Goal: Task Accomplishment & Management: Use online tool/utility

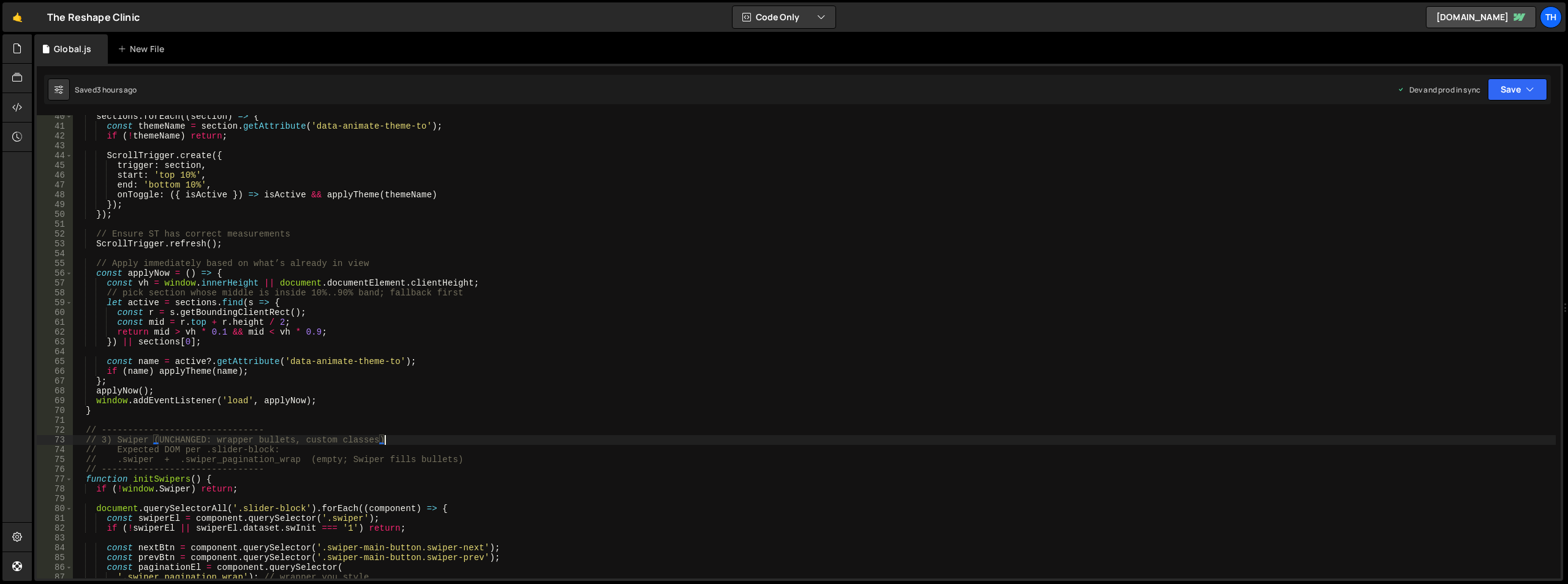
scroll to position [2877, 0]
click at [380, 299] on div "sections . forEach (( section ) => { const themeName = section . getAttribute (…" at bounding box center [814, 354] width 1483 height 483
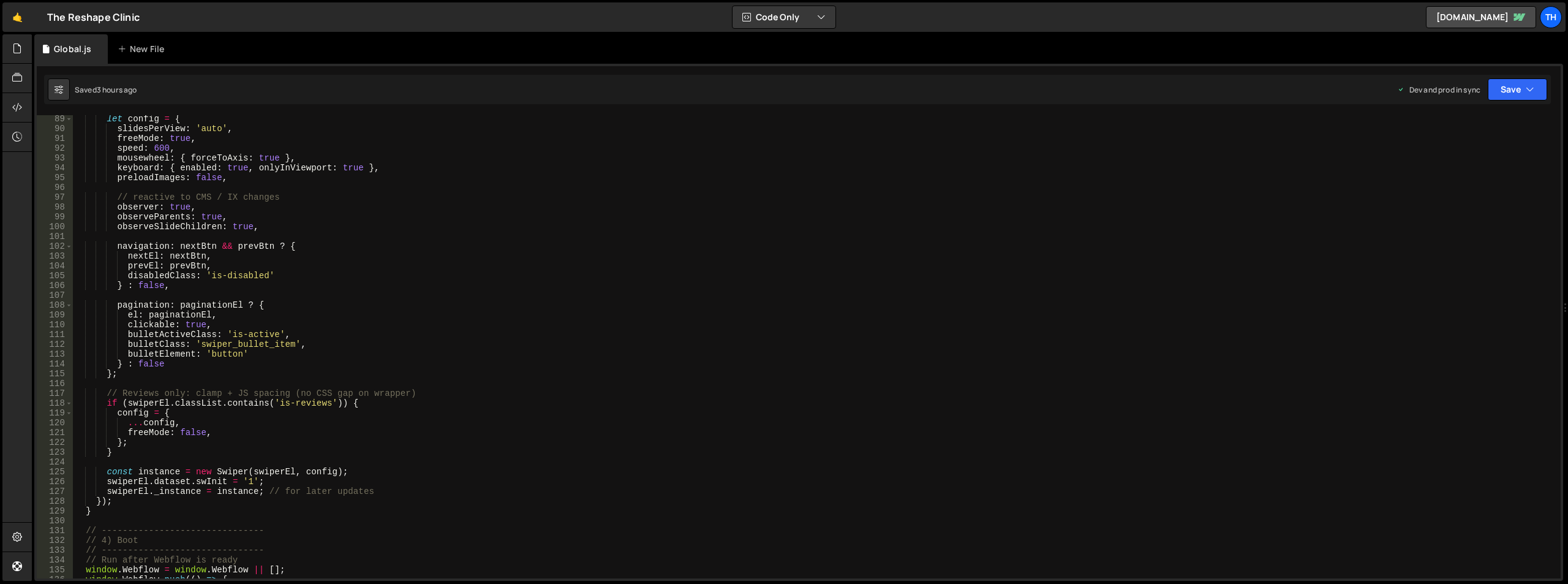
scroll to position [901, 0]
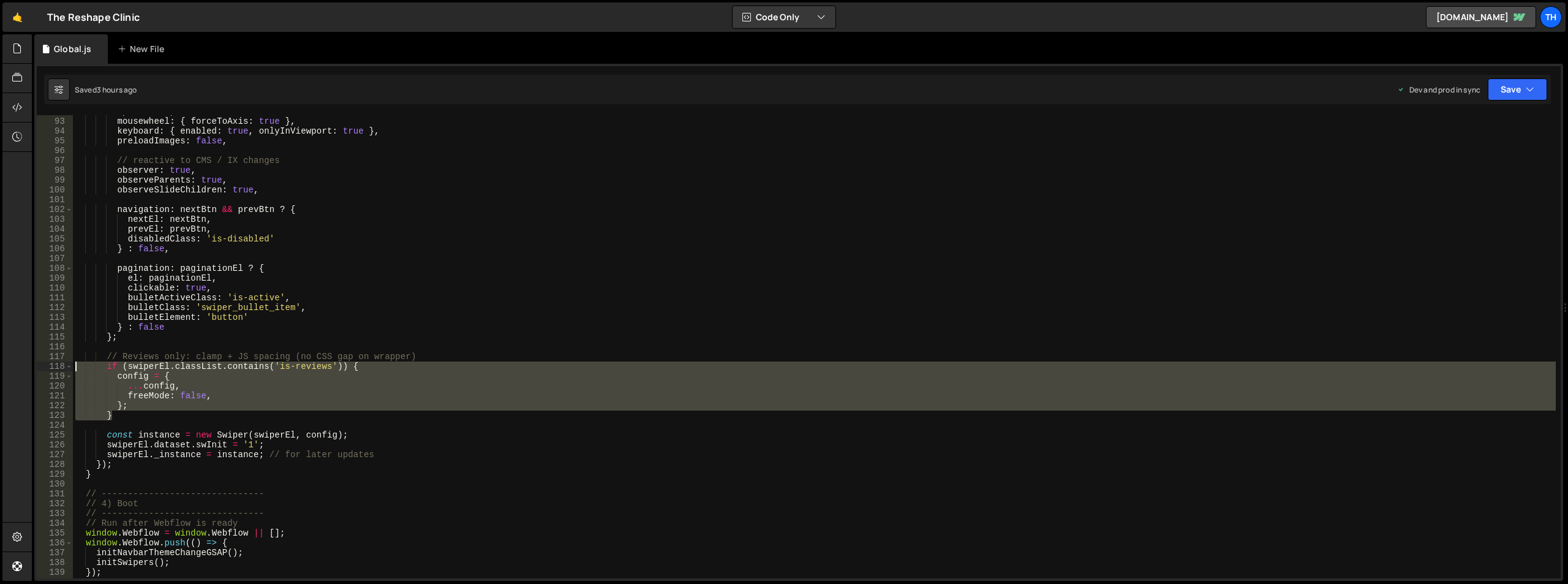
drag, startPoint x: 122, startPoint y: 417, endPoint x: 48, endPoint y: 366, distance: 89.9
click at [44, 366] on div "let active = sections.find(s => { 92 93 94 95 96 97 98 99 100 101 102 103 104 1…" at bounding box center [799, 346] width 1524 height 463
paste textarea "}"
click at [141, 369] on div "speed : 600 , mousewheel : { forceToAxis : true } , keyboard : { enabled : true…" at bounding box center [814, 346] width 1483 height 463
drag, startPoint x: 108, startPoint y: 366, endPoint x: 140, endPoint y: 413, distance: 56.9
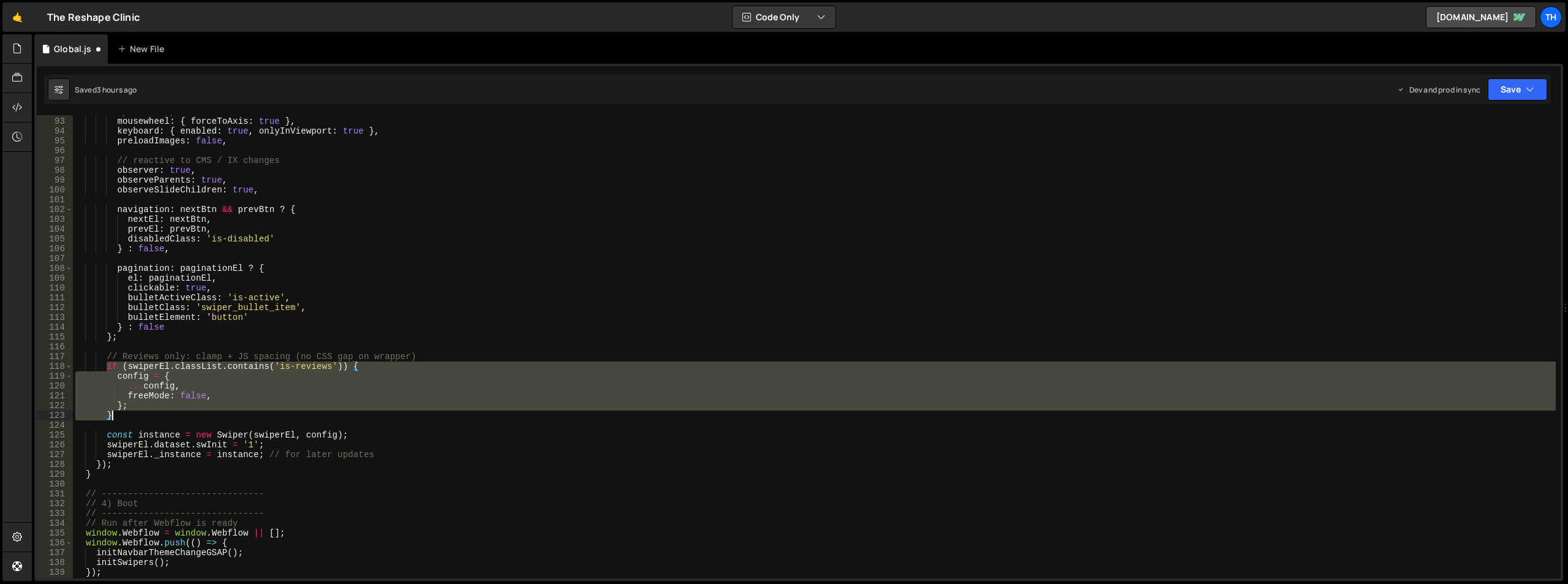
click at [140, 413] on div "speed : 600 , mousewheel : { forceToAxis : true } , keyboard : { enabled : true…" at bounding box center [814, 348] width 1483 height 483
paste textarea
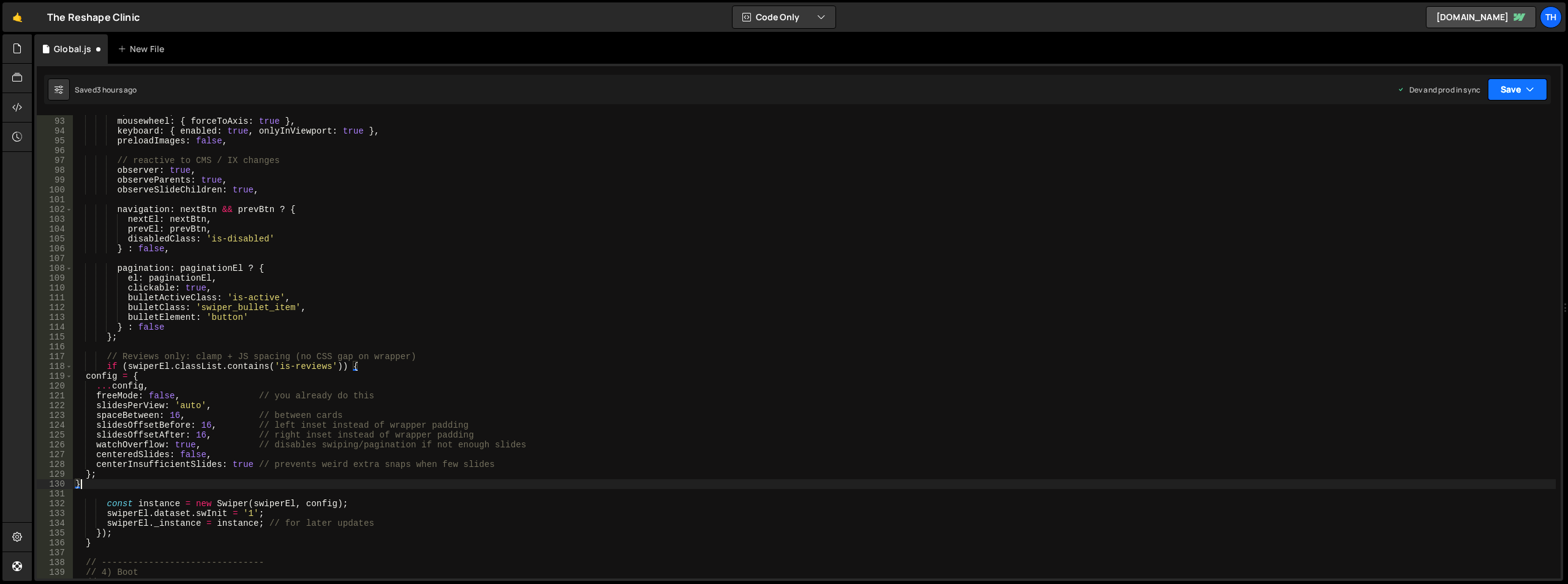
click at [1529, 87] on icon "button" at bounding box center [1530, 89] width 9 height 13
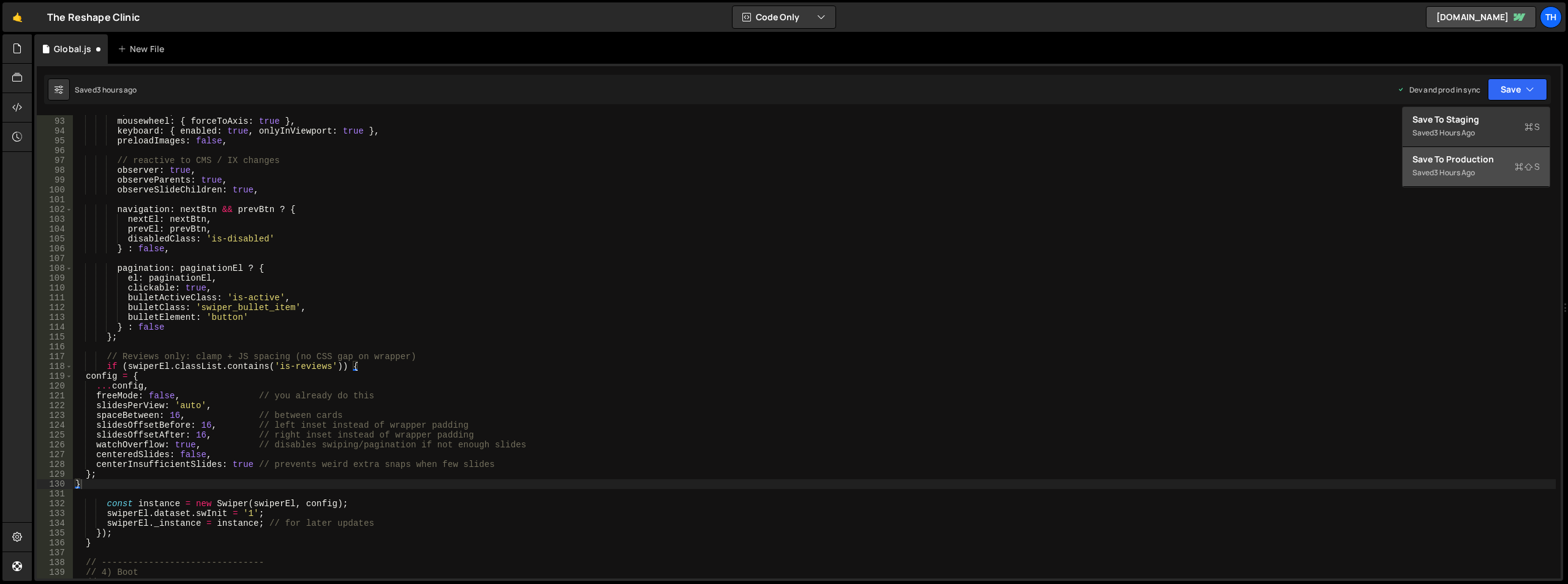
drag, startPoint x: 1457, startPoint y: 174, endPoint x: 1201, endPoint y: 104, distance: 265.4
click at [1457, 174] on div "3 hours ago" at bounding box center [1454, 173] width 41 height 10
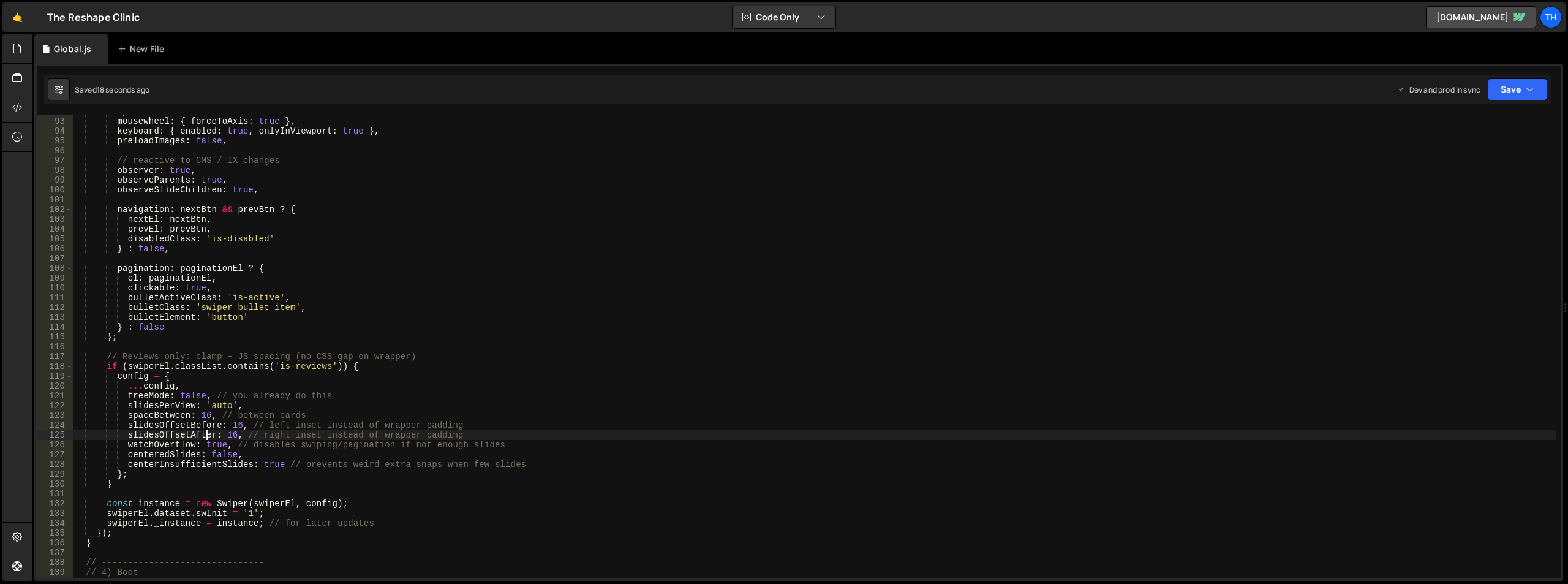
click at [207, 433] on div "speed : 600 , mousewheel : { forceToAxis : true } , keyboard : { enabled : true…" at bounding box center [814, 348] width 1483 height 483
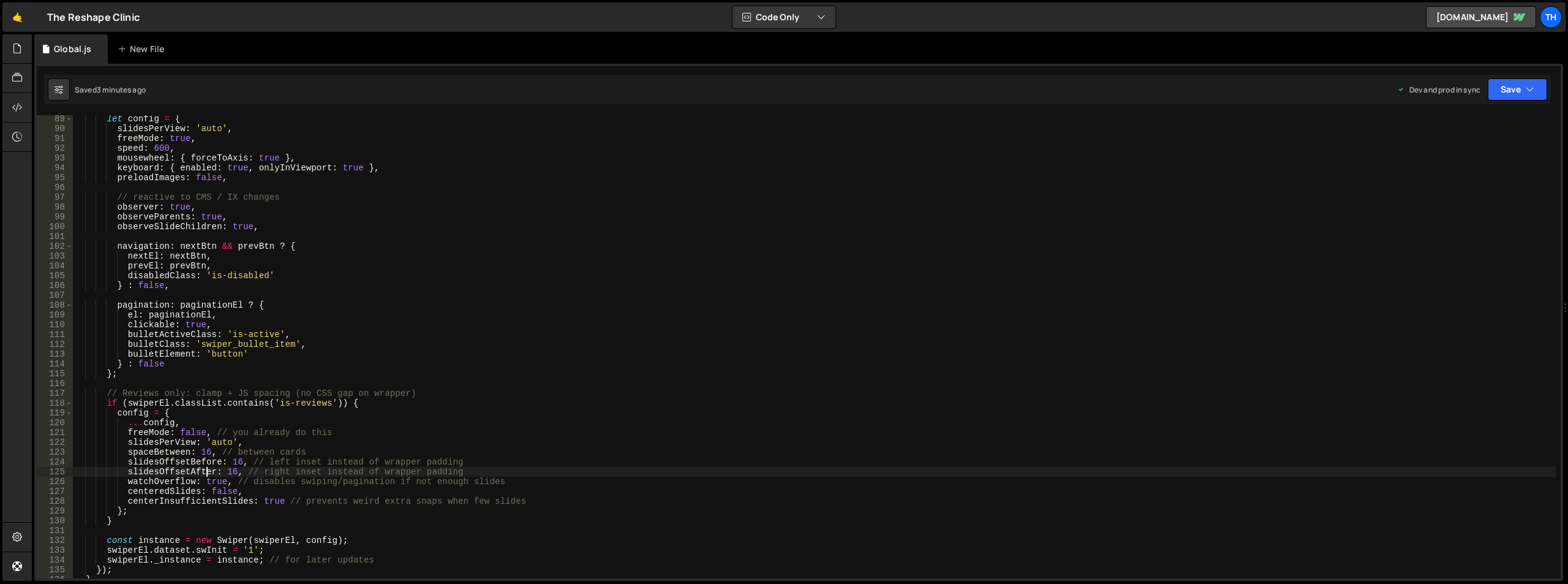
scroll to position [938, 0]
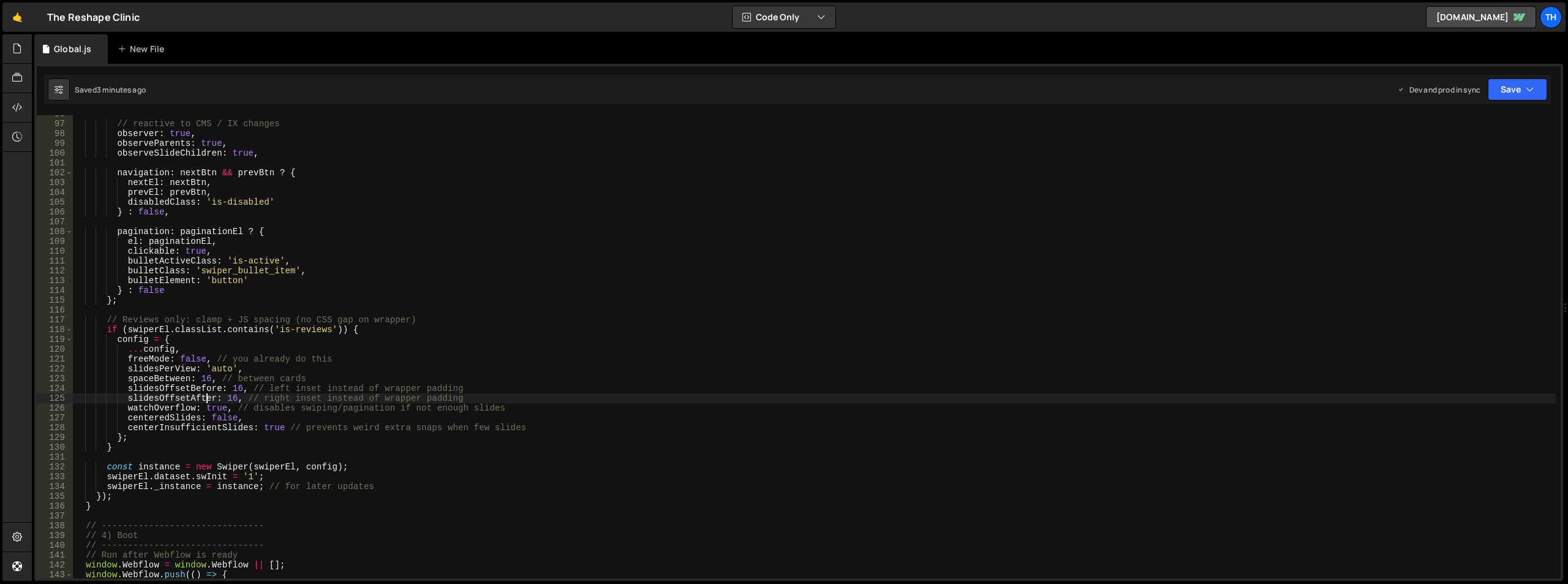
click at [348, 356] on div "// reactive to CMS / IX changes observer : true , observeParents : true , obser…" at bounding box center [814, 351] width 1483 height 483
type textarea "freeMode: false, // you already do this"
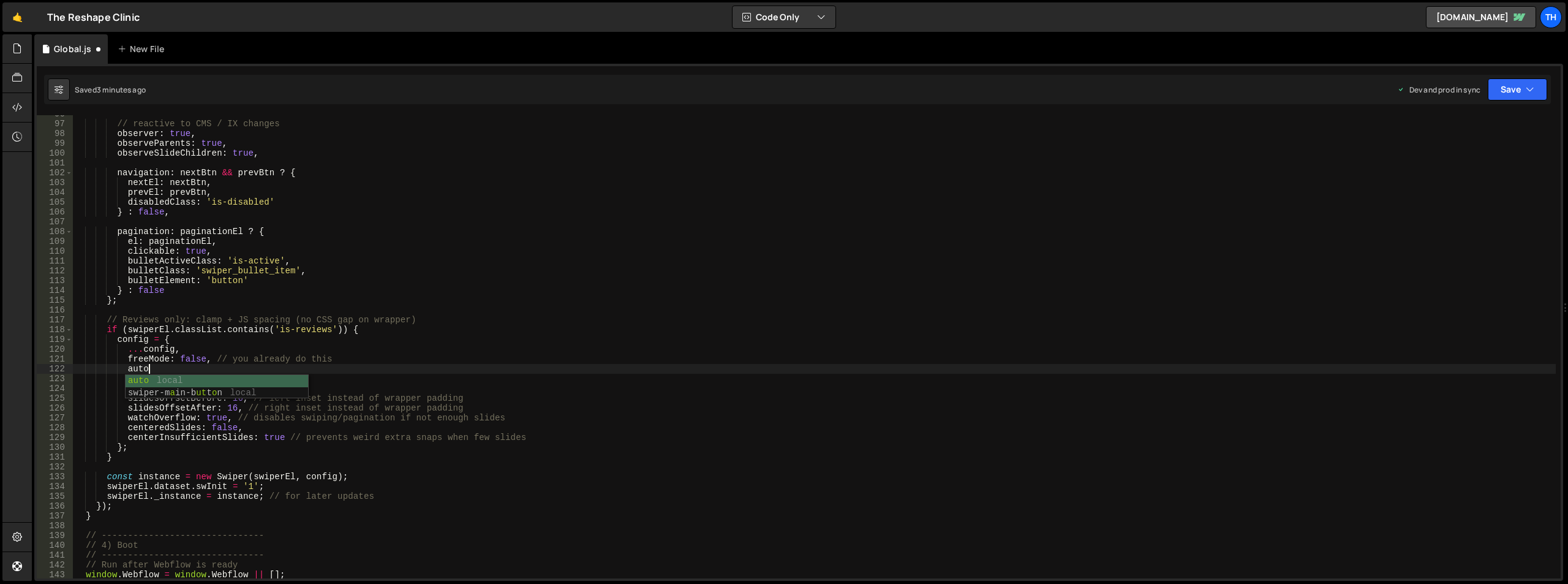
scroll to position [0, 5]
type textarea "autoplay: true"
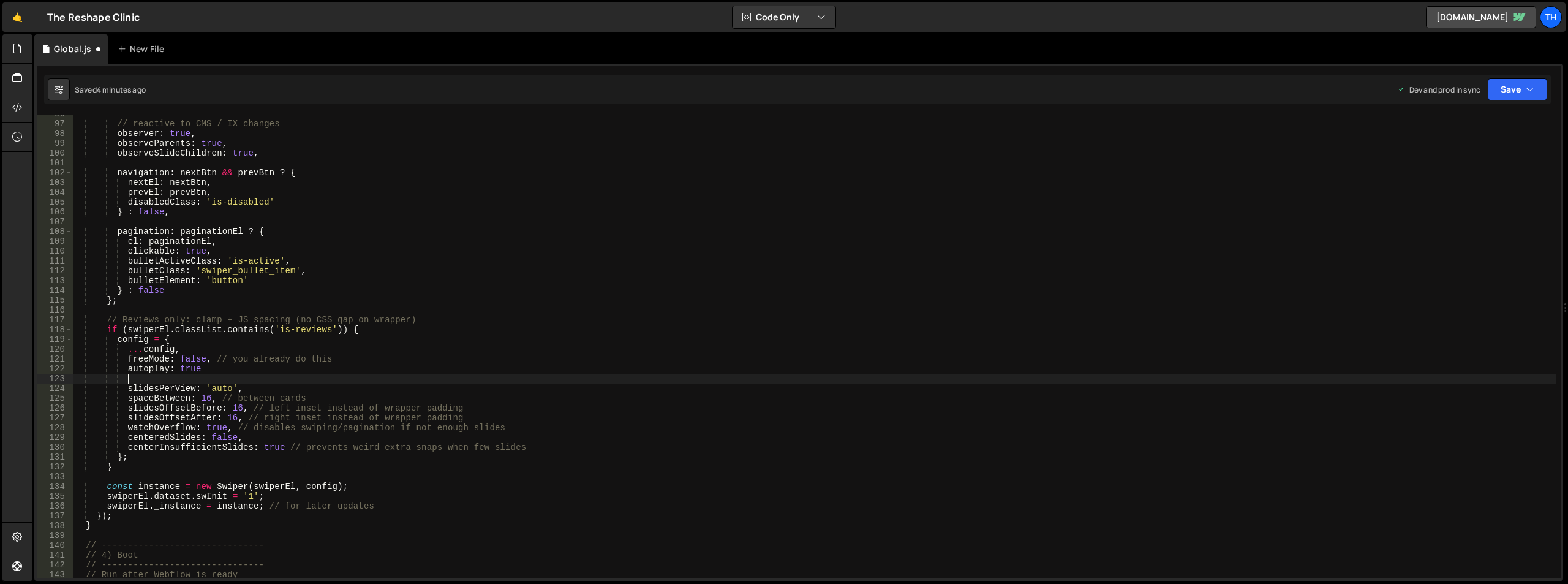
paste textarea "pauseOnMouseEnter:"
click at [273, 364] on div "// reactive to CMS / IX changes observer : true , observeParents : true , obser…" at bounding box center [814, 351] width 1483 height 483
click at [1521, 84] on button "Save" at bounding box center [1518, 90] width 59 height 22
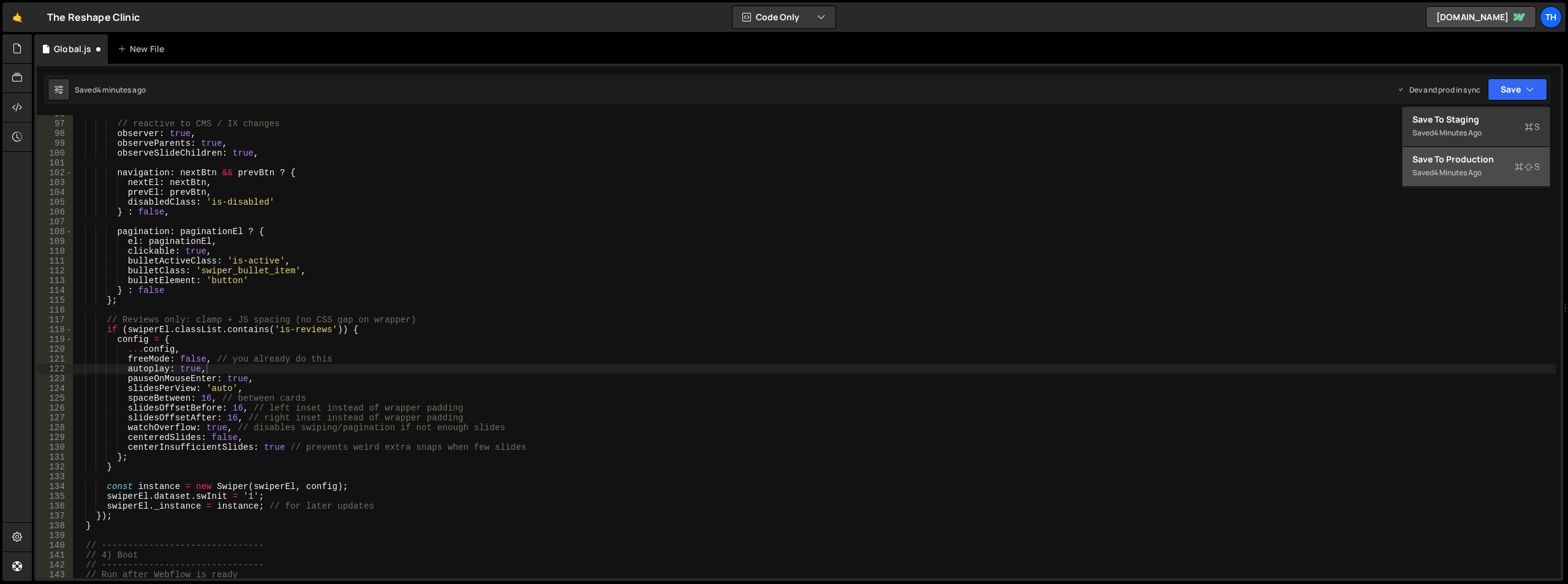
click at [1458, 168] on div "4 minutes ago" at bounding box center [1458, 173] width 48 height 10
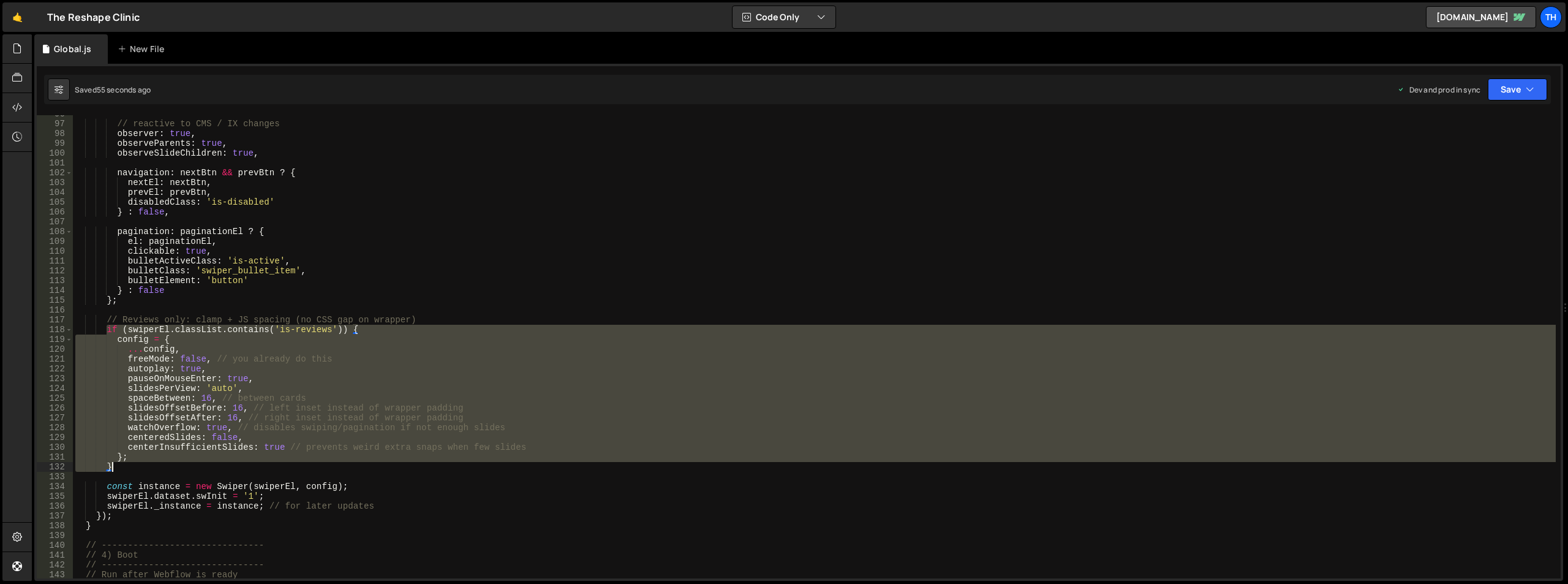
drag, startPoint x: 108, startPoint y: 331, endPoint x: 338, endPoint y: 465, distance: 266.2
click at [338, 465] on div "// reactive to CMS / IX changes observer : true , observeParents : true , obser…" at bounding box center [814, 351] width 1483 height 483
type textarea "}; }"
paste textarea
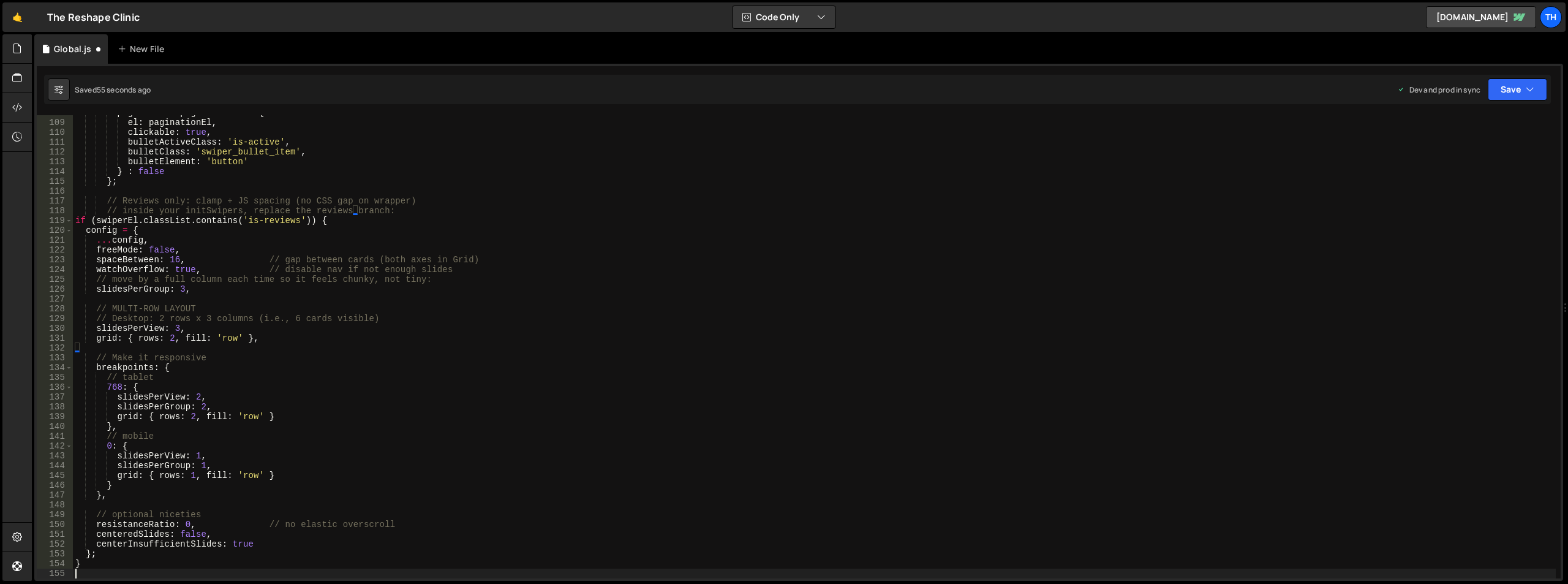
scroll to position [1057, 0]
type textarea "}; }"
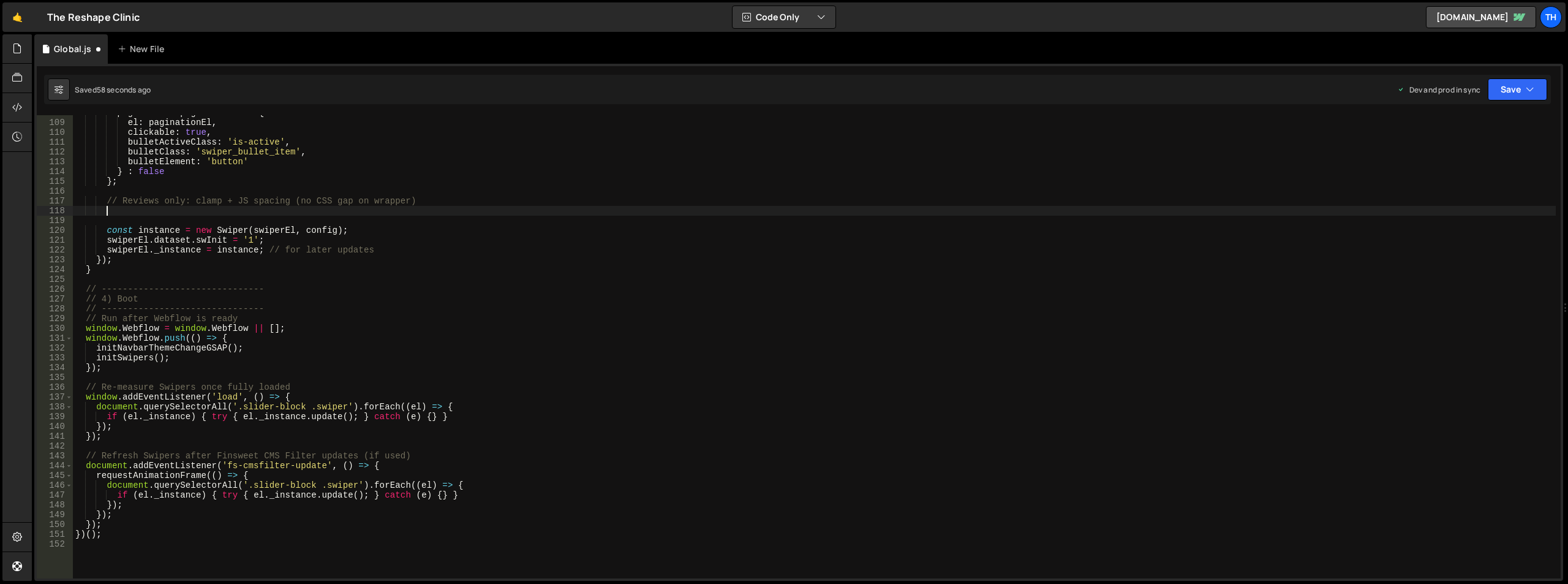
paste textarea
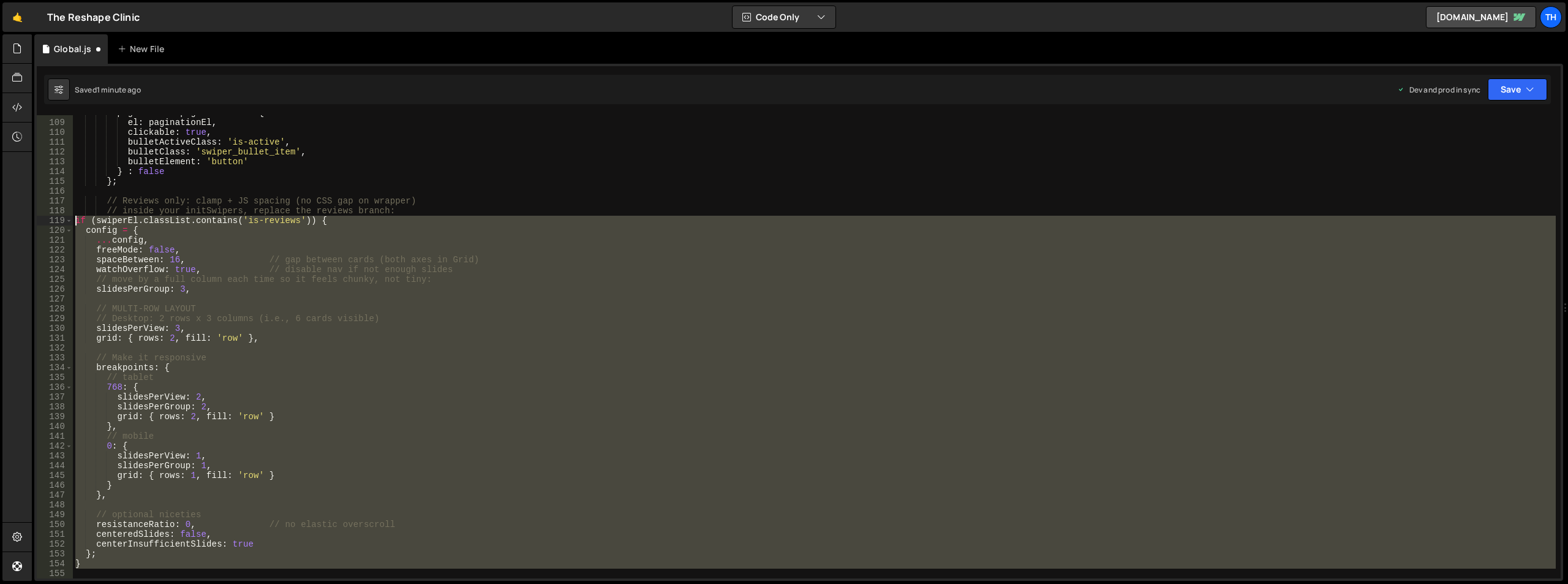
drag, startPoint x: 80, startPoint y: 571, endPoint x: 12, endPoint y: 220, distance: 357.5
click at [12, 220] on div "Hold on a sec... Are you certain you wish to leave this page? Any changes you'v…" at bounding box center [784, 292] width 1568 height 584
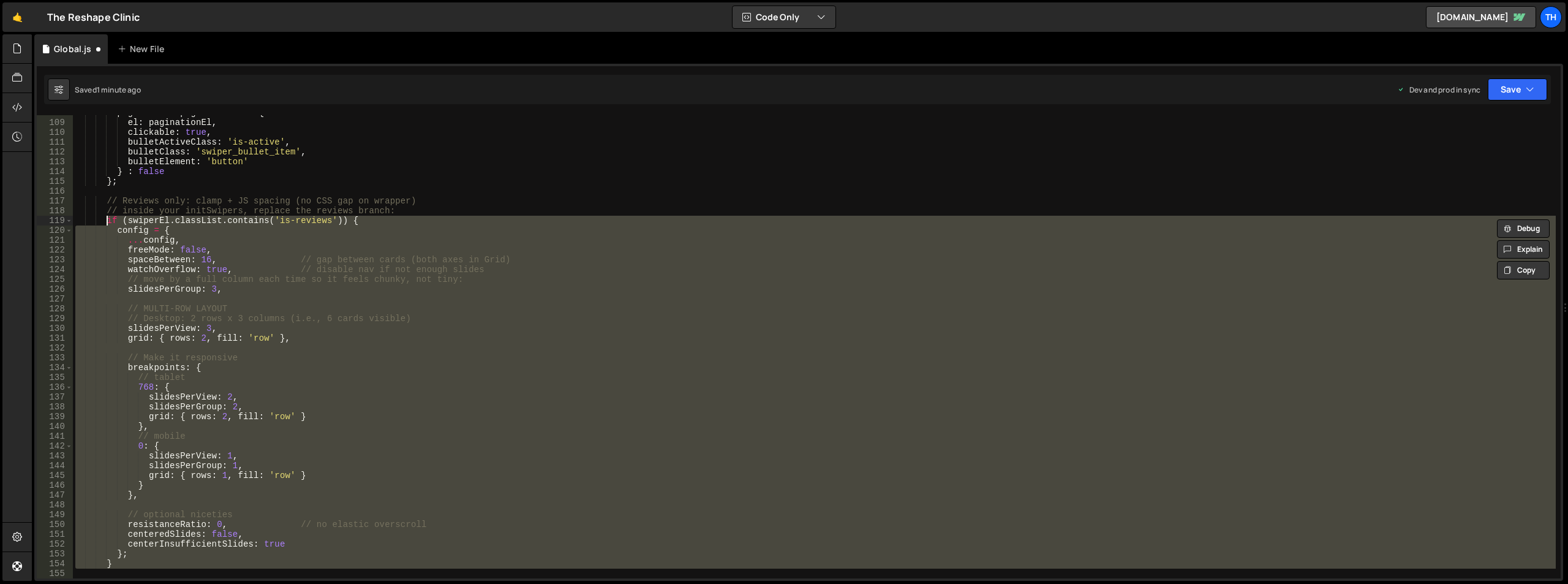
click at [576, 339] on div "pagination : paginationEl ? { el : paginationEl , clickable : true , bulletActi…" at bounding box center [814, 346] width 1483 height 463
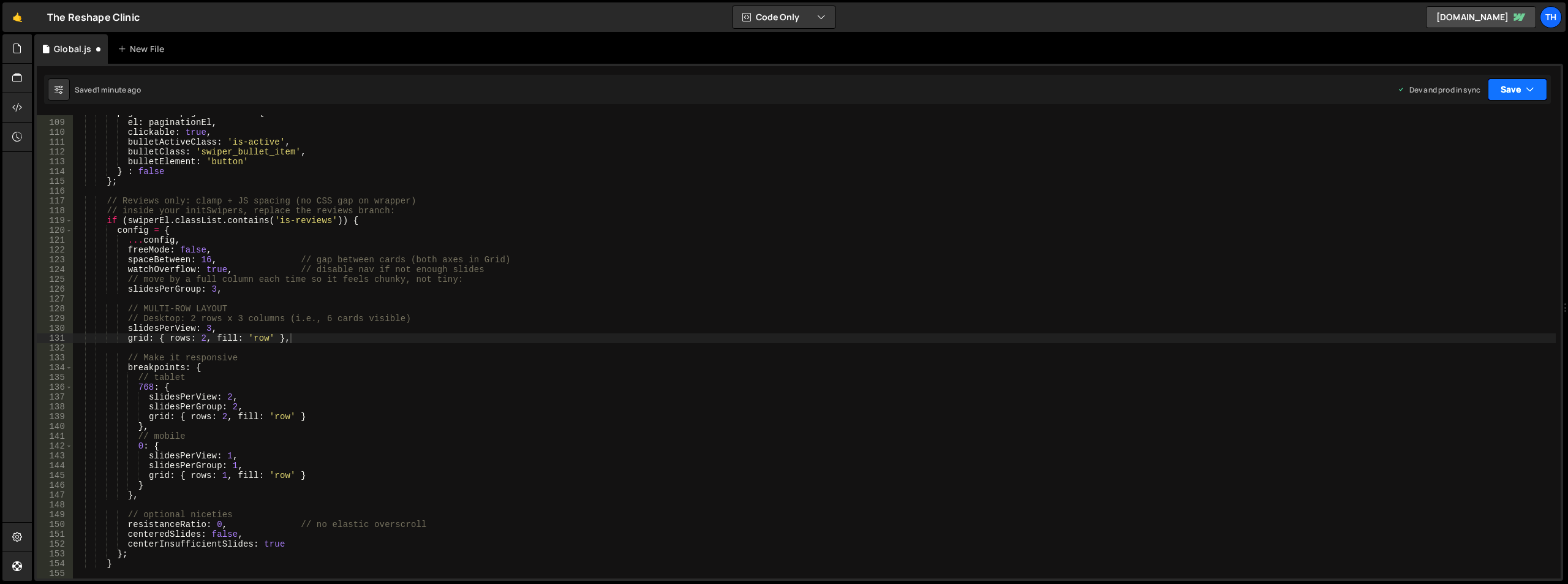
click at [1524, 94] on button "Save" at bounding box center [1518, 90] width 59 height 22
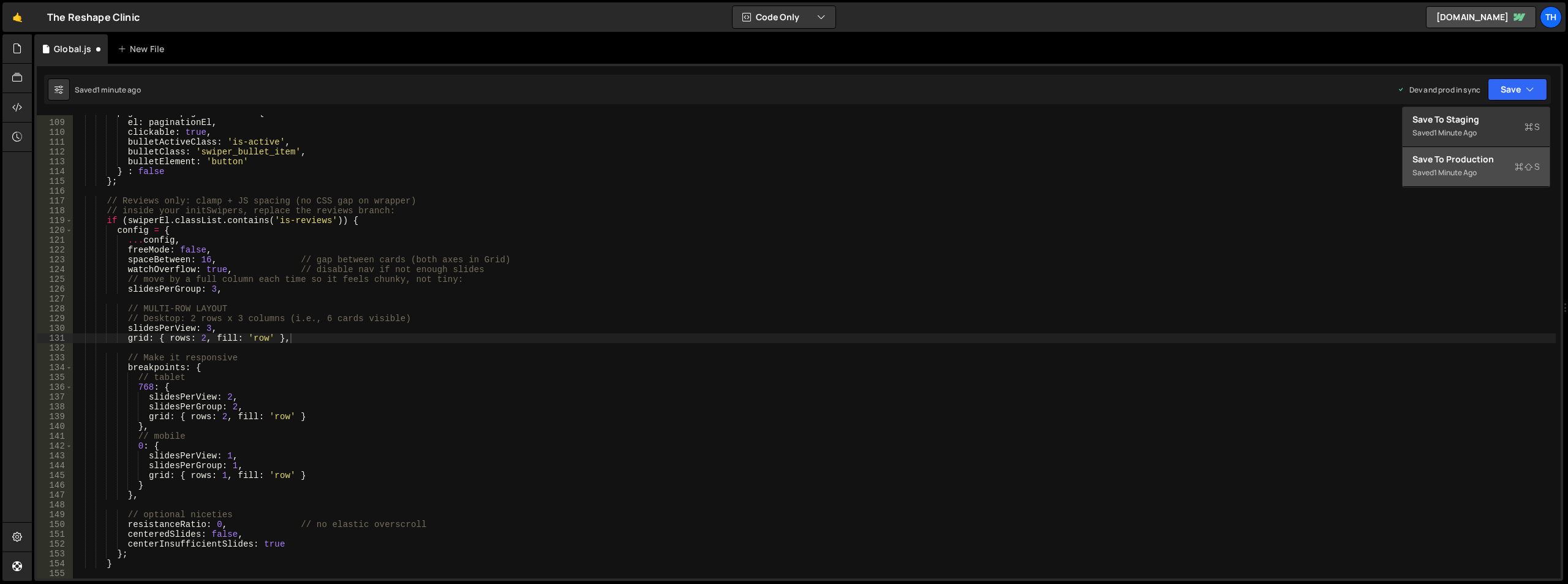
click at [1460, 163] on div "Save to Production S" at bounding box center [1476, 159] width 127 height 13
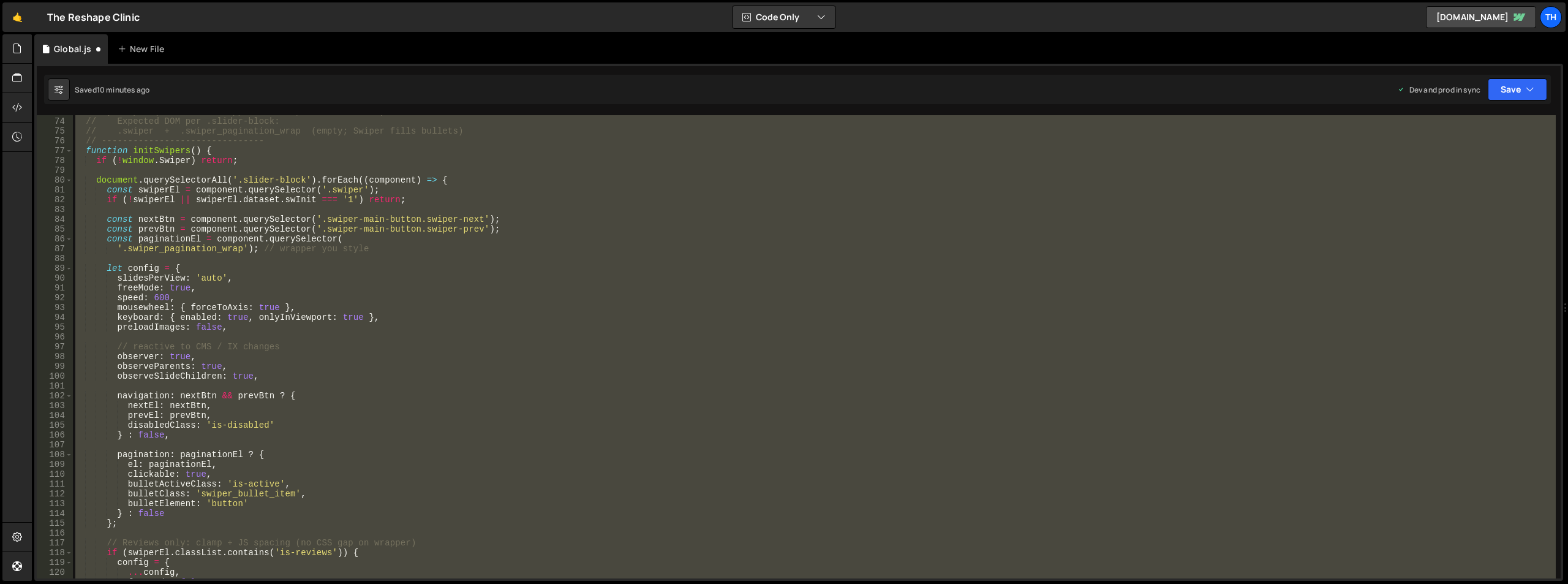
scroll to position [825, 0]
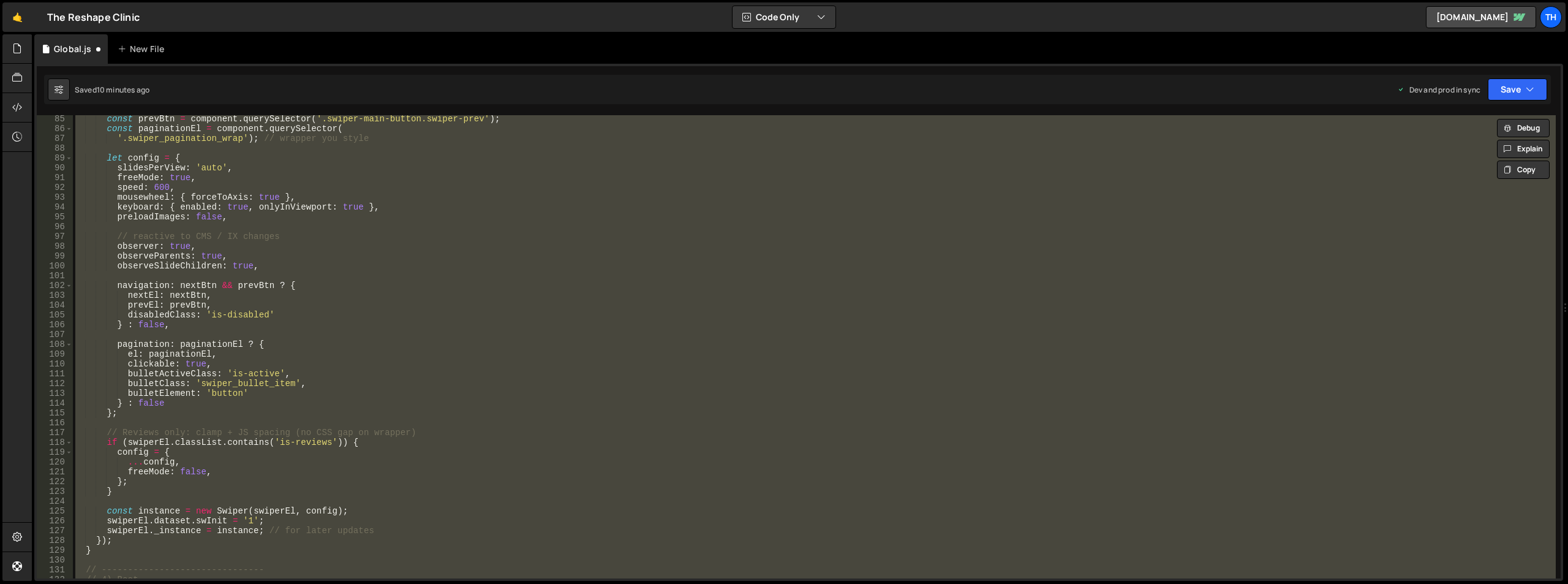
click at [628, 292] on div "const prevBtn = component . querySelector ( '.swiper-main-button.swiper-prev' )…" at bounding box center [814, 346] width 1483 height 463
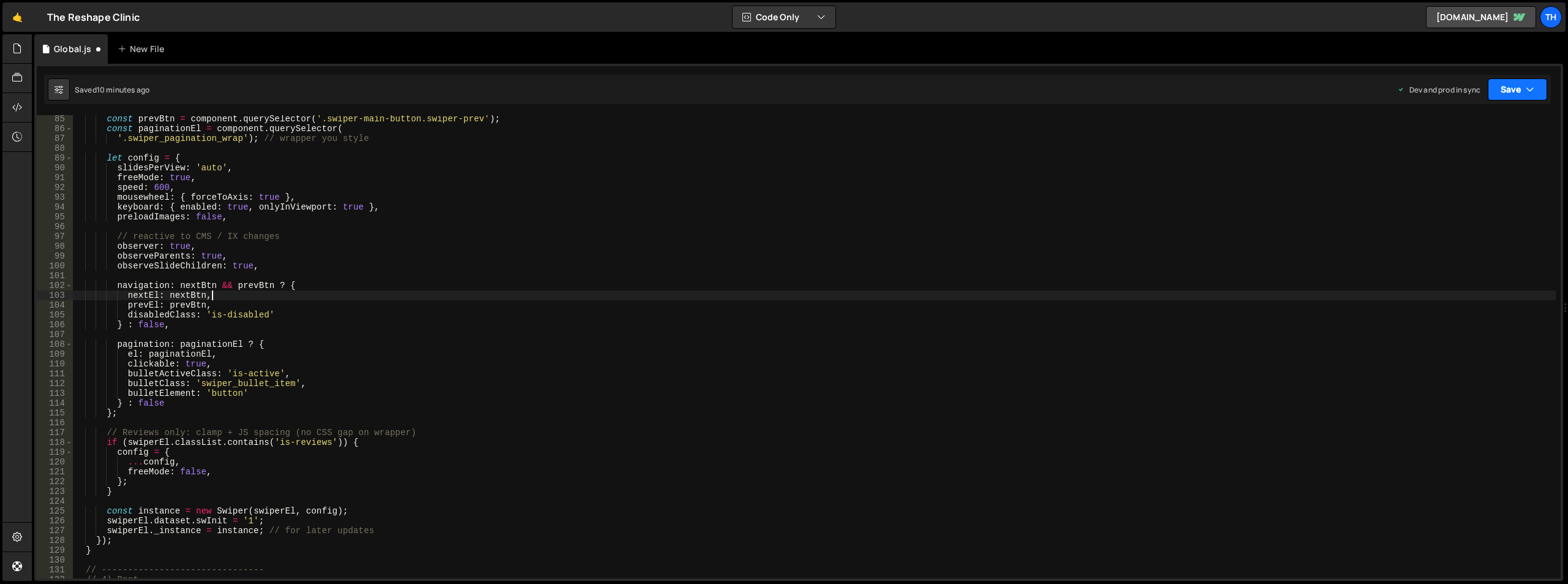
click at [1513, 86] on button "Save" at bounding box center [1518, 90] width 59 height 22
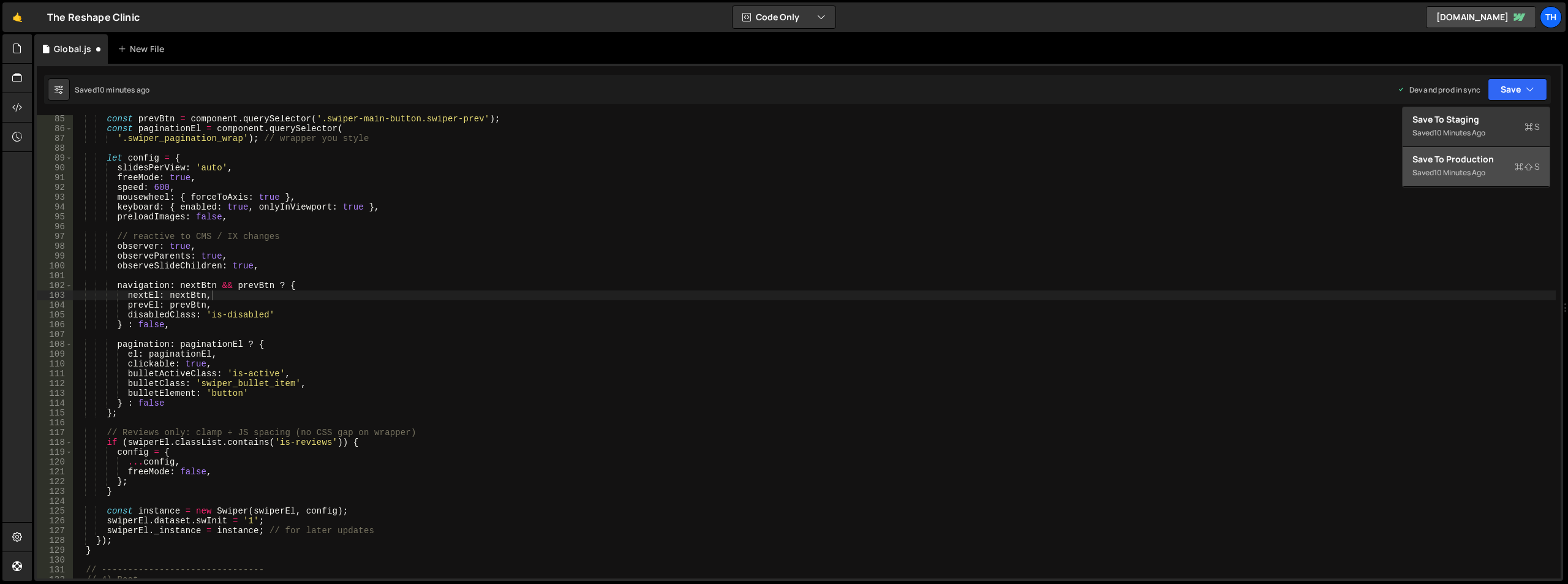
click at [1429, 162] on div "Save to Production S" at bounding box center [1476, 159] width 127 height 13
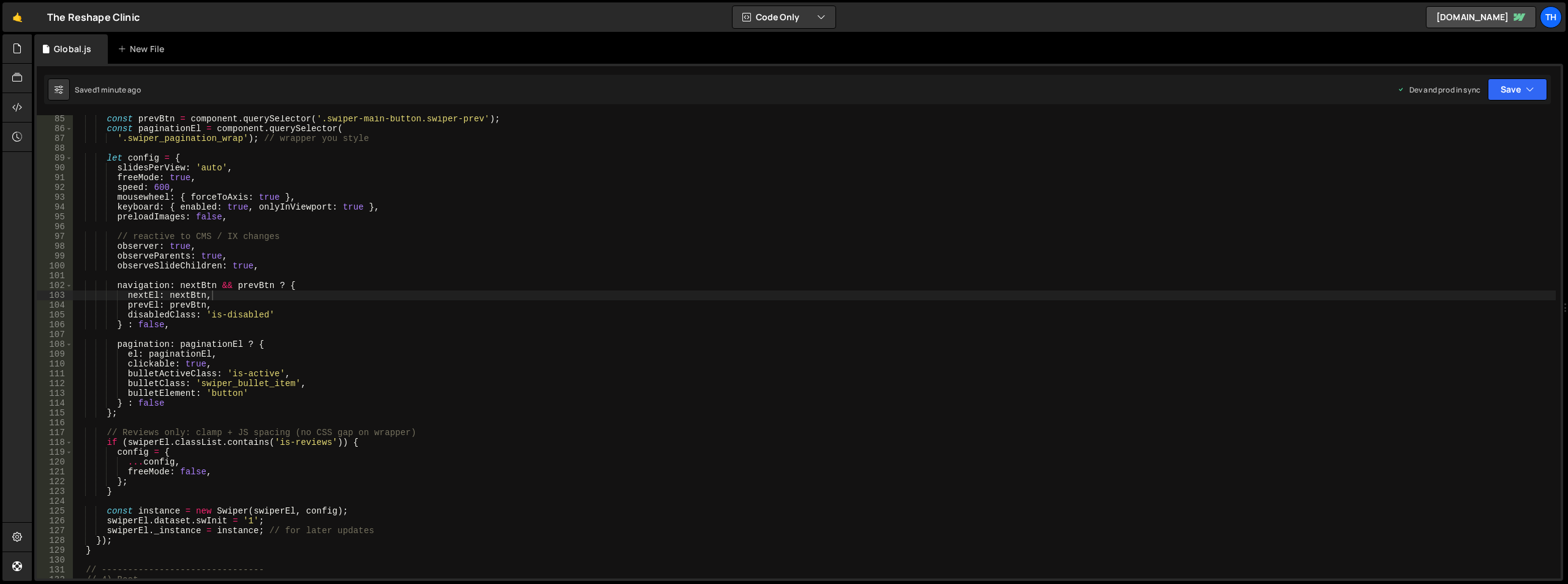
click at [598, 350] on div "const prevBtn = component . querySelector ( '.swiper-main-button.swiper-prev' )…" at bounding box center [814, 356] width 1483 height 483
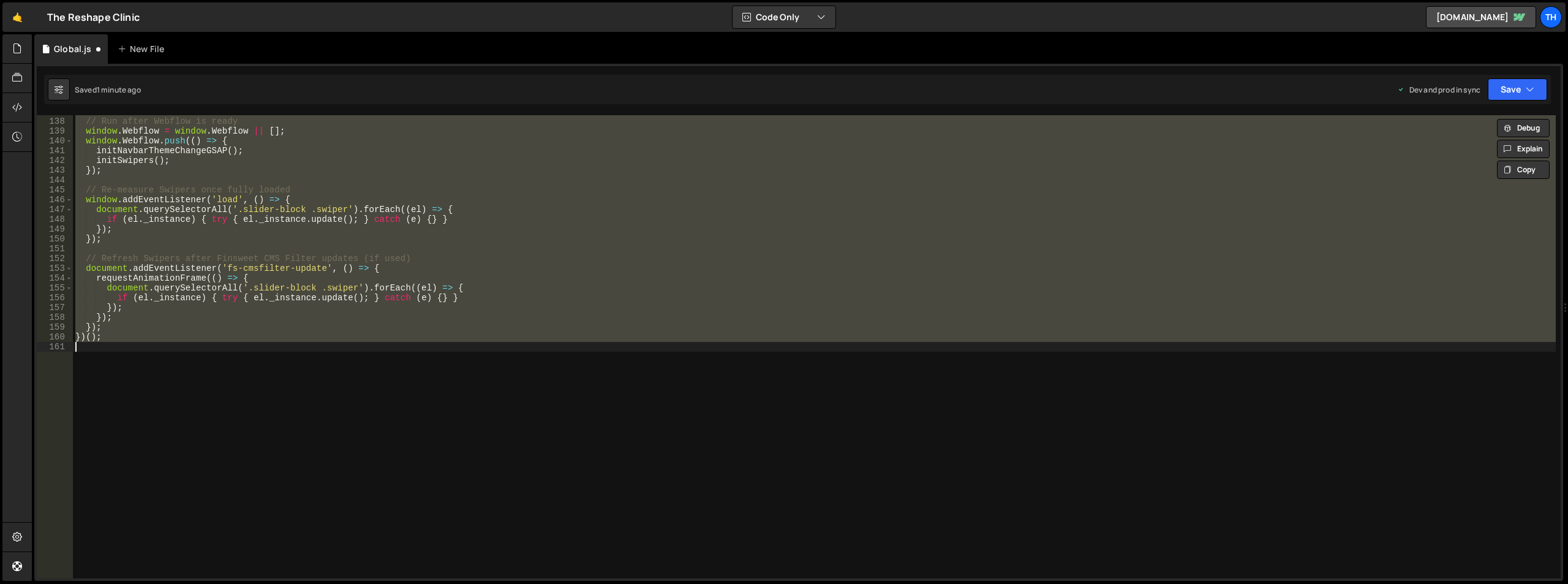
scroll to position [965, 0]
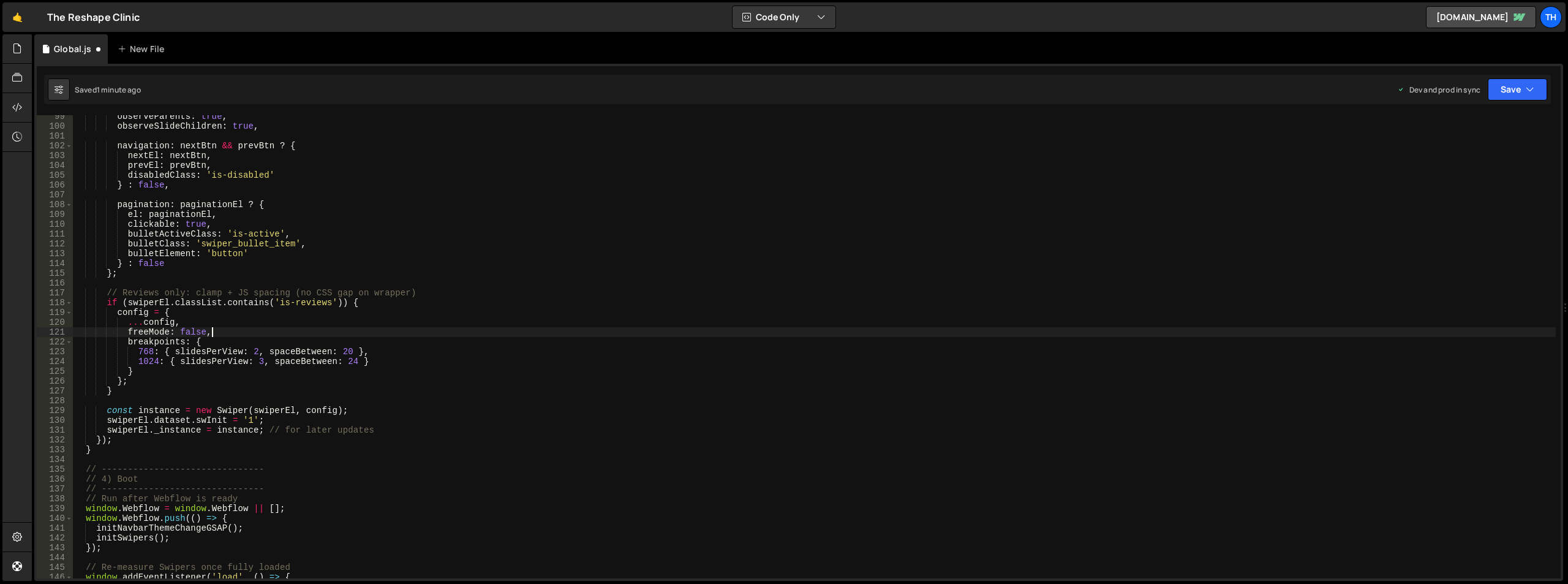
type textarea "})();"
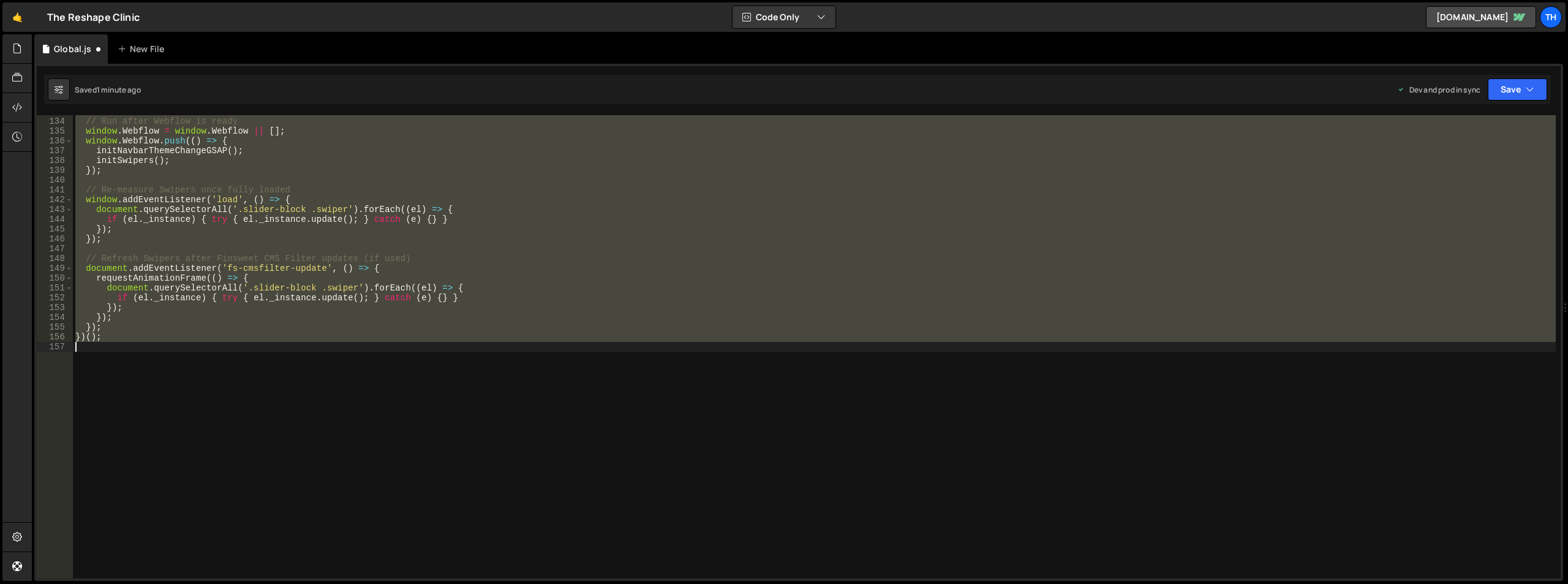
scroll to position [955, 0]
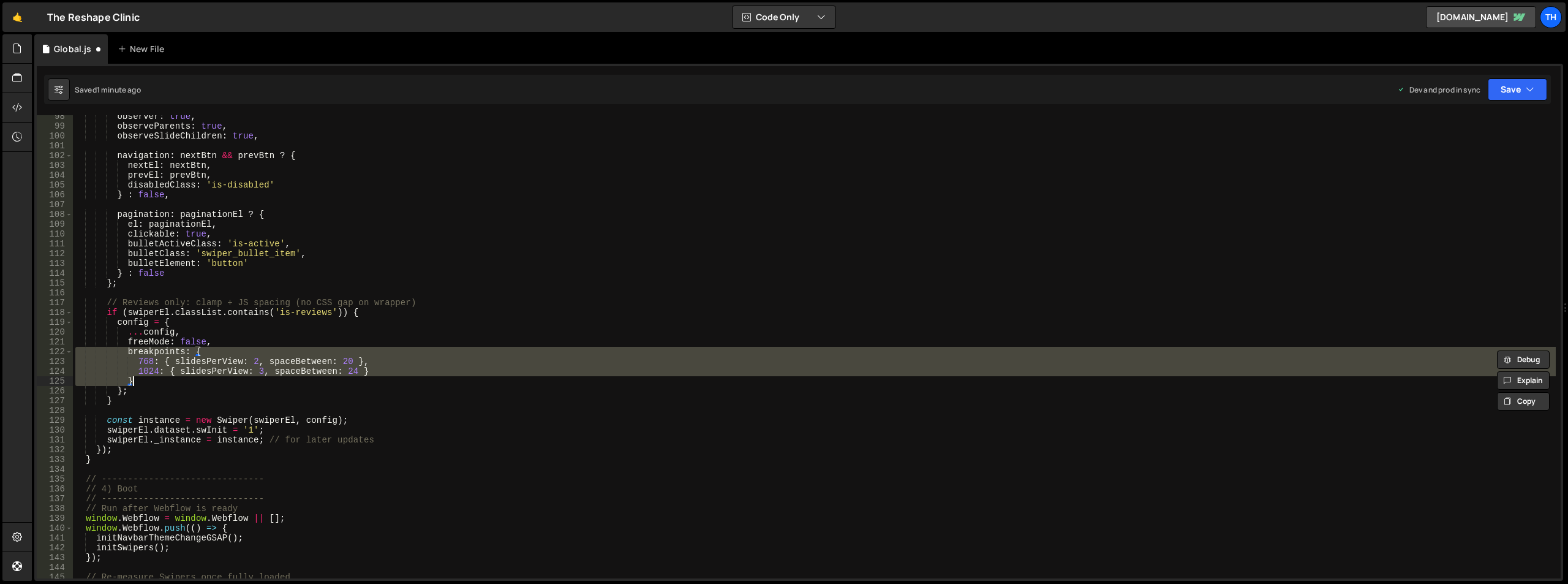
click at [154, 394] on div "observer : true , observeParents : true , observeSlideChildren : true , navigat…" at bounding box center [814, 354] width 1483 height 483
drag, startPoint x: 141, startPoint y: 377, endPoint x: 116, endPoint y: 354, distance: 34.0
click at [116, 354] on div "observer : true , observeParents : true , observeSlideChildren : true , navigat…" at bounding box center [814, 354] width 1483 height 483
type textarea "breakpoints: { 768: { slidesPerView: 2, spaceBetween: 20 },"
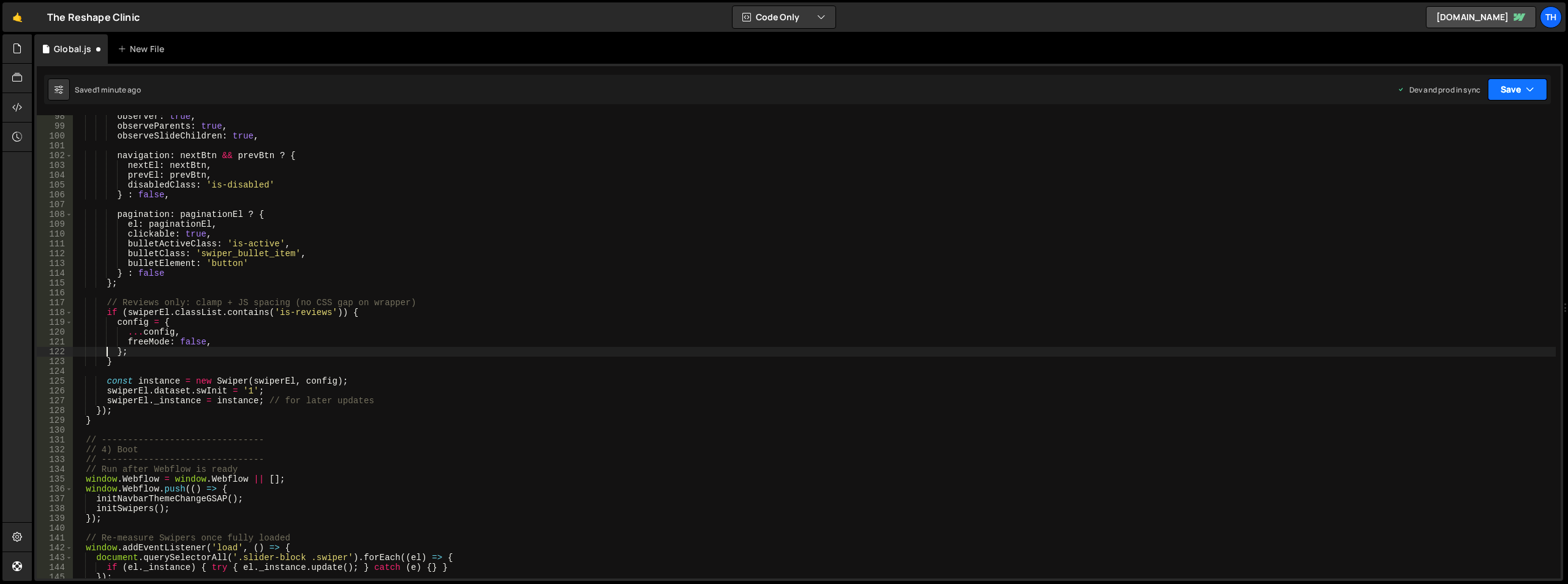
click at [1528, 87] on icon "button" at bounding box center [1530, 89] width 9 height 13
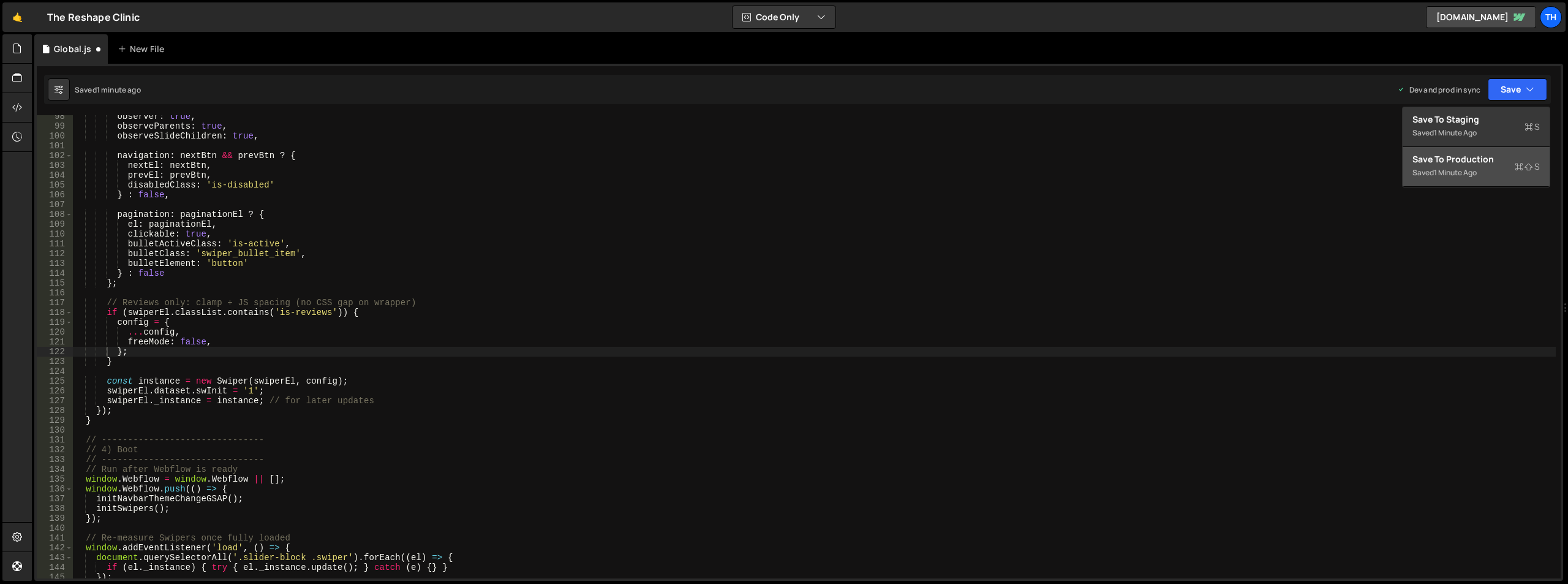
click at [1469, 162] on div "Save to Production S" at bounding box center [1476, 159] width 127 height 13
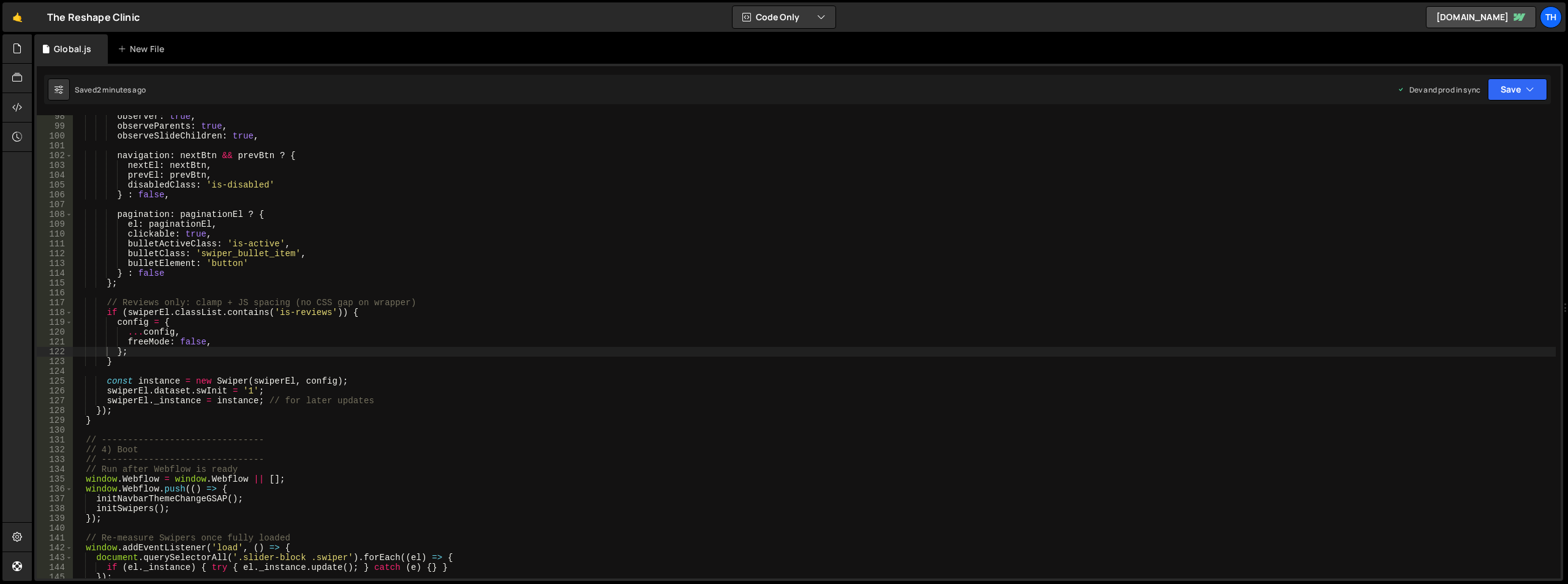
click at [123, 364] on div "observer : true , observeParents : true , observeSlideChildren : true , navigat…" at bounding box center [814, 354] width 1483 height 483
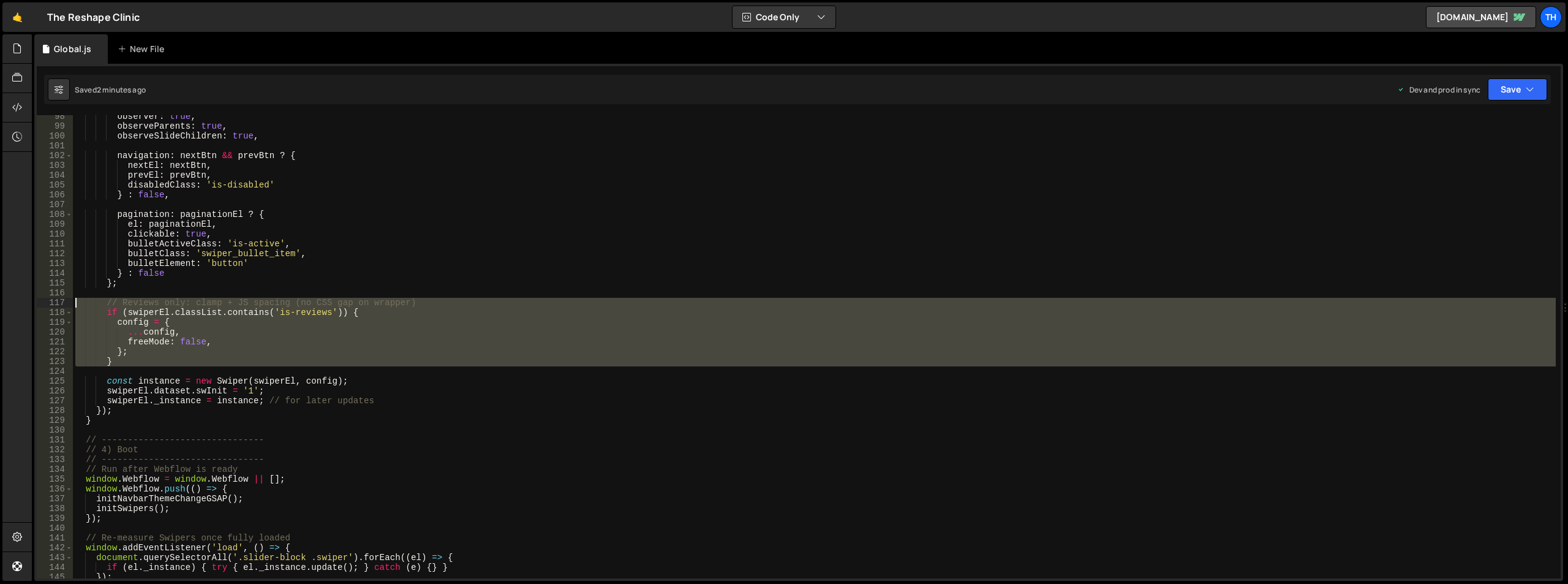
drag, startPoint x: 118, startPoint y: 370, endPoint x: 0, endPoint y: 299, distance: 137.7
click at [5, 299] on div "Hold on a sec... Are you certain you wish to leave this page? Any changes you'v…" at bounding box center [784, 292] width 1568 height 584
type textarea "// Reviews only: clamp + JS spacing (no CSS gap on wrapper) if (swiperEl.classL…"
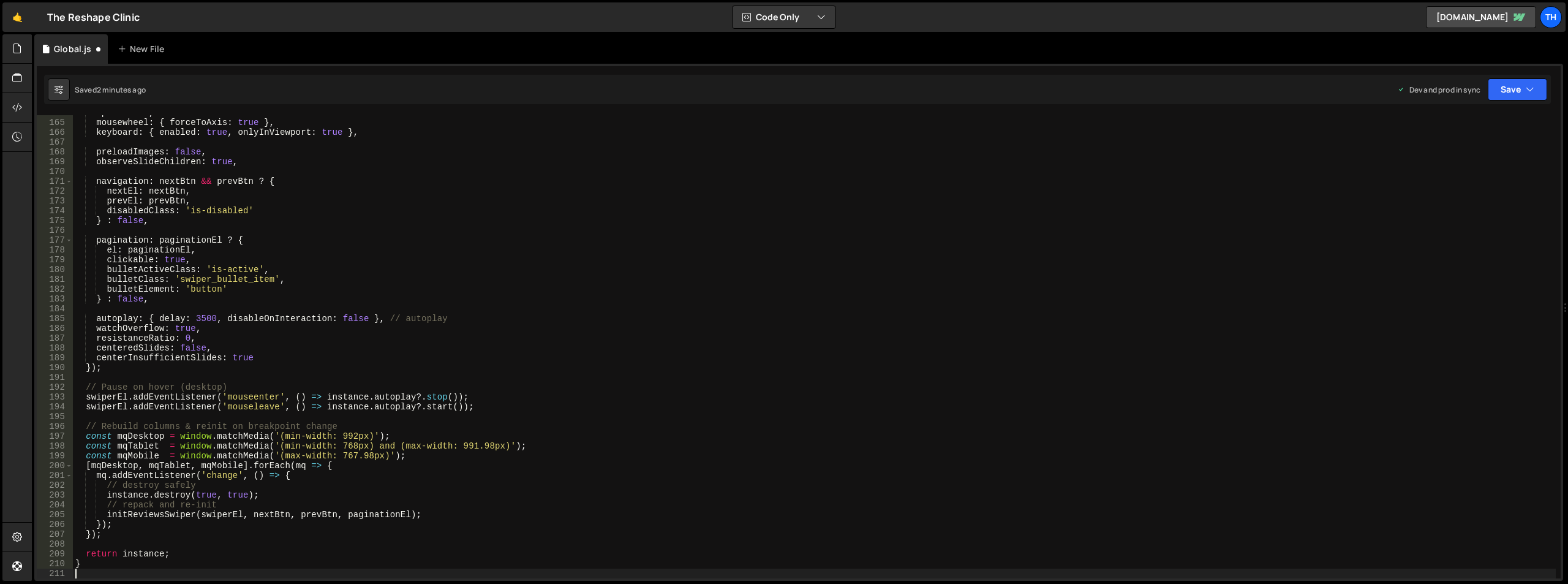
scroll to position [1606, 0]
click at [1501, 93] on button "Save" at bounding box center [1518, 90] width 59 height 22
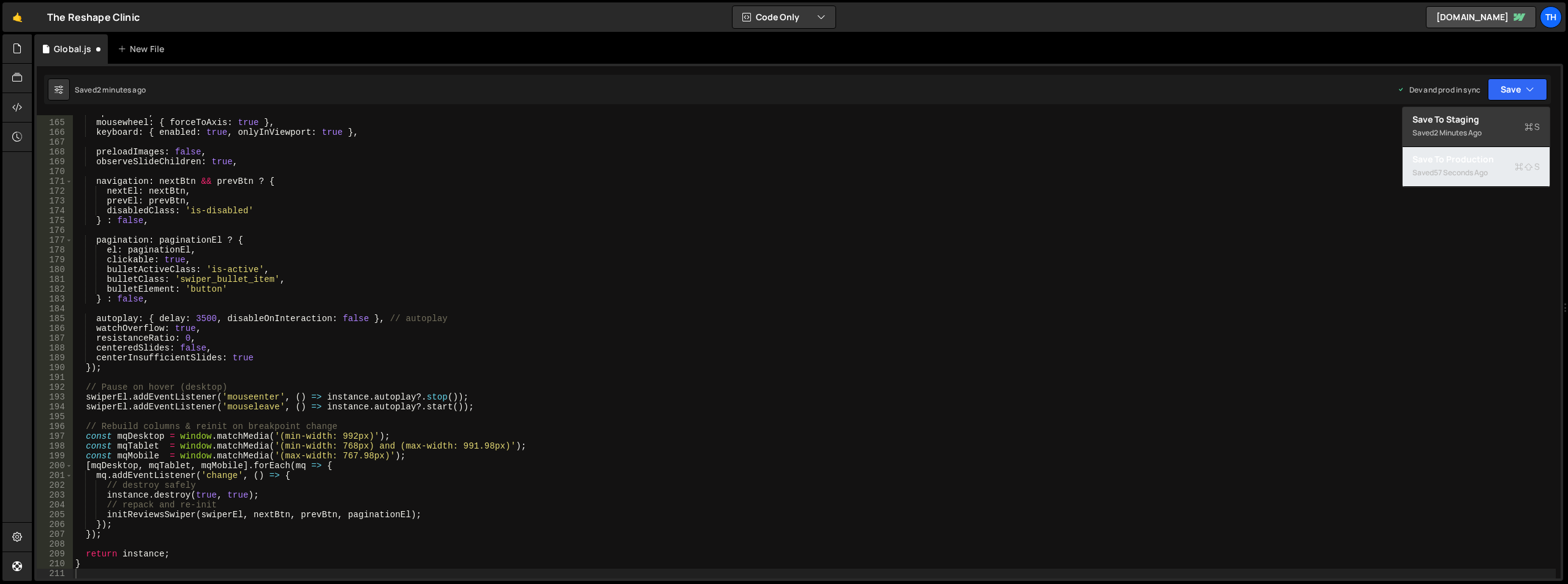
click at [1460, 167] on div "57 seconds ago" at bounding box center [1461, 173] width 54 height 10
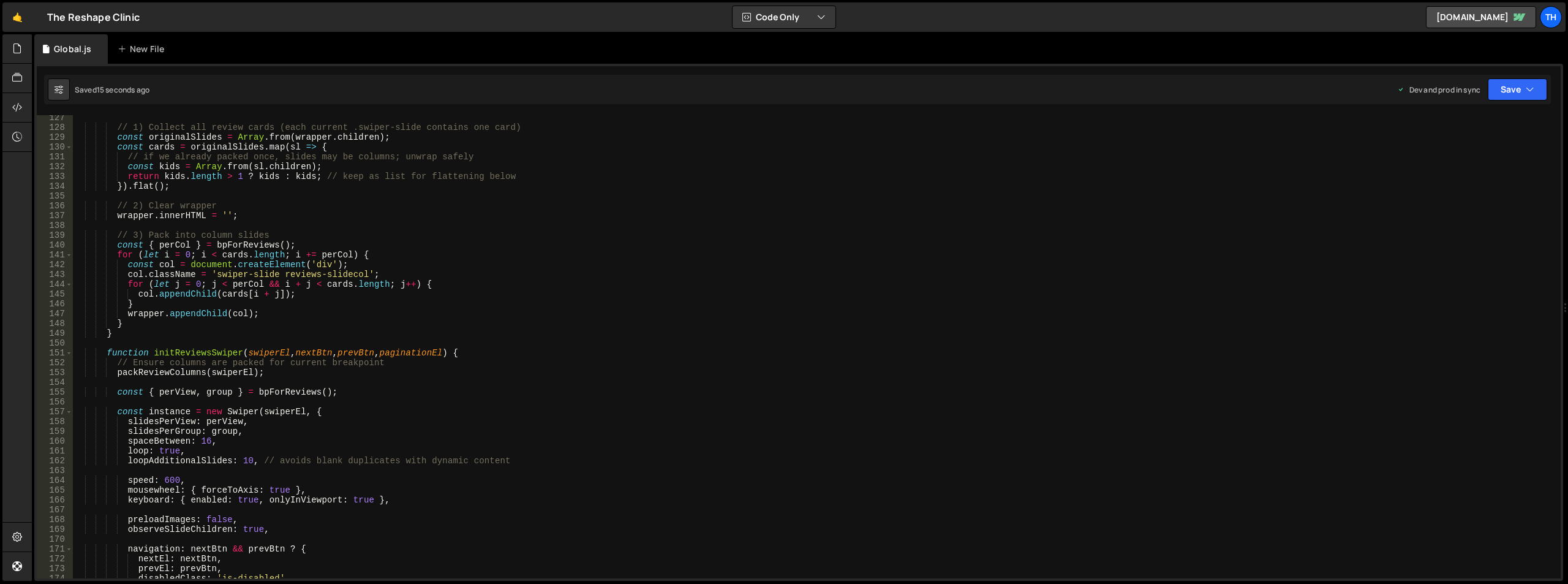
scroll to position [1128, 0]
